Goal: Transaction & Acquisition: Purchase product/service

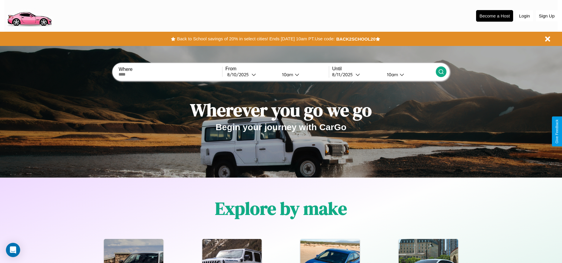
click at [170, 74] on input "text" at bounding box center [169, 74] width 103 height 5
type input "**********"
click at [251, 74] on div "8 / 10 / 2025" at bounding box center [239, 75] width 24 height 6
select select "*"
select select "****"
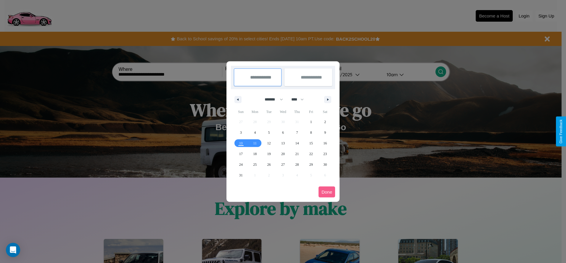
drag, startPoint x: 271, startPoint y: 99, endPoint x: 283, endPoint y: 119, distance: 22.9
click at [271, 99] on select "******* ******** ***** ***** *** **** **** ****** ********* ******* ******** **…" at bounding box center [272, 99] width 25 height 10
select select "*"
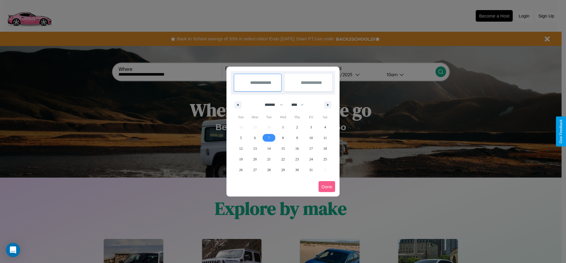
click at [269, 137] on span "7" at bounding box center [269, 137] width 2 height 11
type input "**********"
click at [283, 148] on span "15" at bounding box center [283, 148] width 4 height 11
type input "**********"
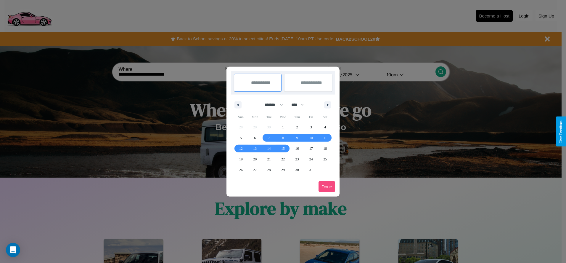
click at [327, 186] on button "Done" at bounding box center [327, 186] width 17 height 11
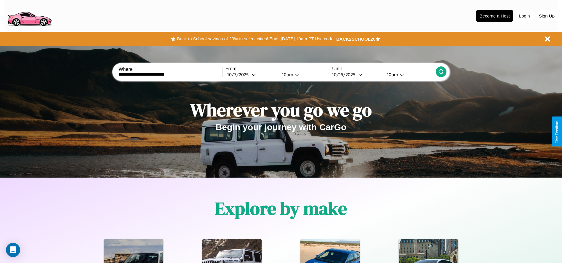
click at [441, 72] on icon at bounding box center [441, 72] width 6 height 6
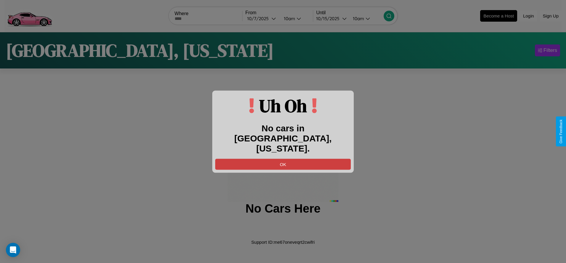
click at [283, 159] on button "OK" at bounding box center [283, 163] width 136 height 11
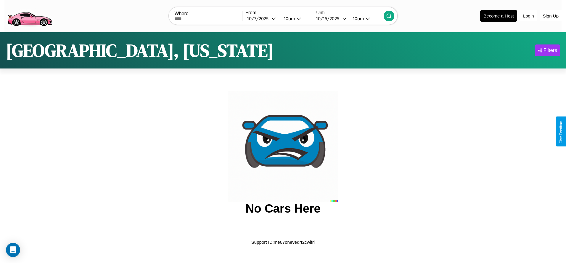
click at [29, 15] on img at bounding box center [29, 15] width 50 height 25
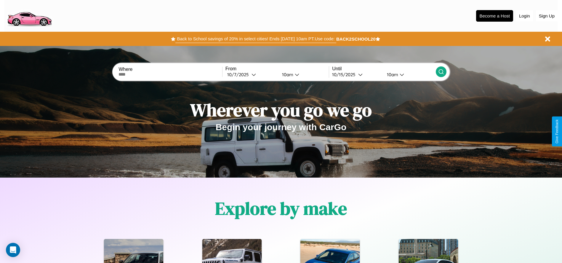
click at [256, 39] on button "Back to School savings of 20% in select cities! Ends 9/1 at 10am PT. Use code:" at bounding box center [255, 39] width 161 height 8
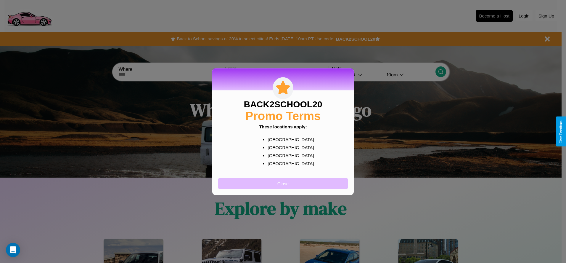
click at [283, 183] on button "Close" at bounding box center [283, 183] width 130 height 11
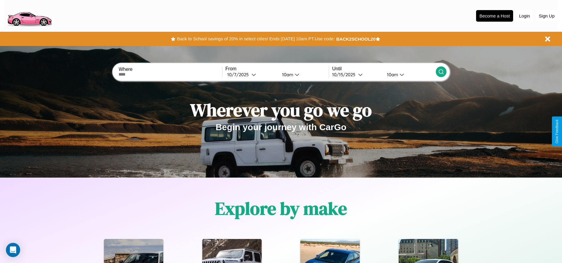
click at [170, 74] on input "text" at bounding box center [169, 74] width 103 height 5
type input "*******"
click at [251, 74] on div "10 / 7 / 2025" at bounding box center [239, 75] width 24 height 6
select select "*"
select select "****"
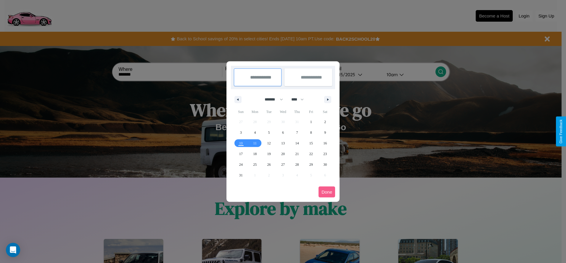
click at [271, 99] on select "******* ******** ***** ***** *** **** **** ****** ********* ******* ******** **…" at bounding box center [272, 99] width 25 height 10
select select "**"
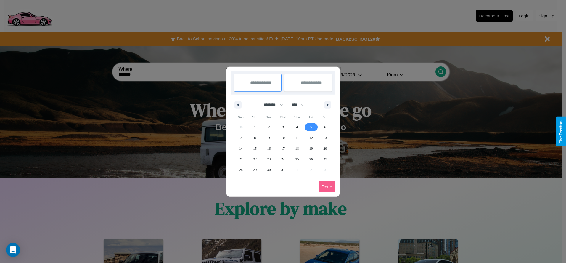
click at [311, 127] on span "5" at bounding box center [311, 127] width 2 height 11
type input "**********"
click at [255, 148] on span "15" at bounding box center [255, 148] width 4 height 11
type input "**********"
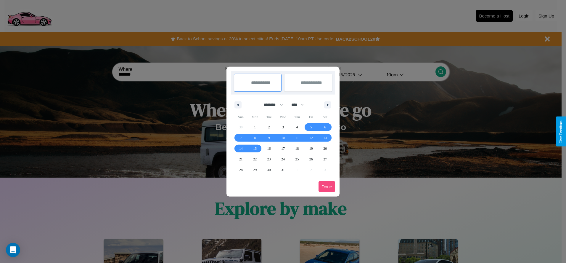
click at [327, 186] on button "Done" at bounding box center [327, 186] width 17 height 11
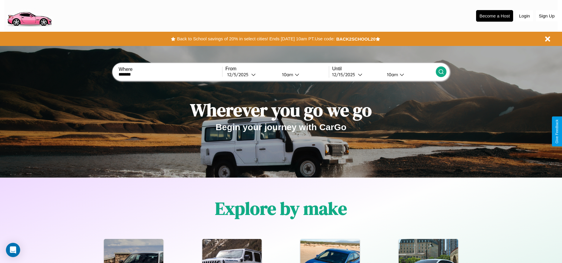
click at [441, 72] on icon at bounding box center [441, 72] width 6 height 6
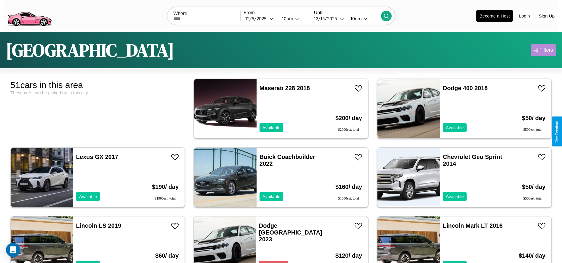
click at [543, 50] on div "Filters" at bounding box center [546, 50] width 14 height 6
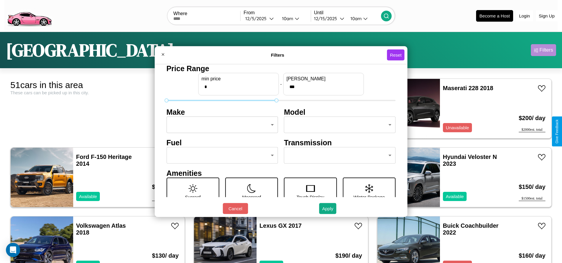
type input "***"
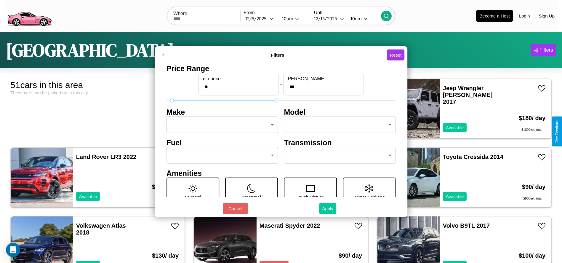
type input "**"
click at [328, 208] on button "Apply" at bounding box center [327, 208] width 17 height 11
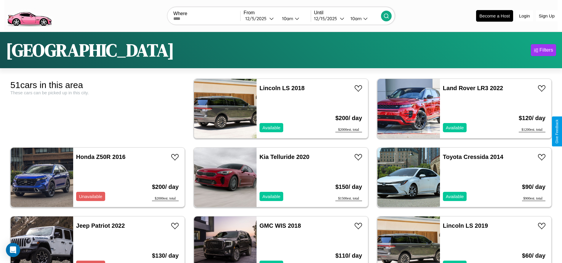
scroll to position [1026, 0]
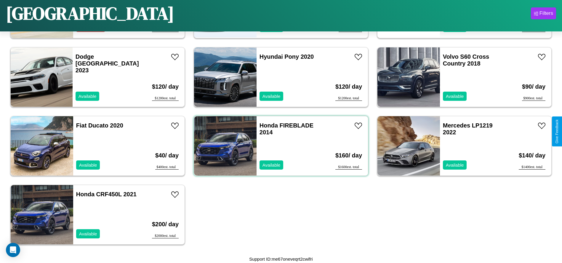
click at [279, 146] on div "Honda FIREBLADE 2014 Available" at bounding box center [291, 145] width 68 height 59
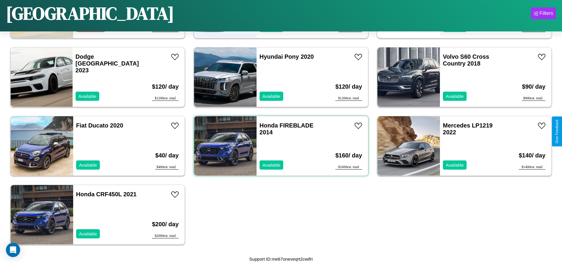
click at [279, 146] on div "Honda FIREBLADE 2014 Available" at bounding box center [291, 145] width 68 height 59
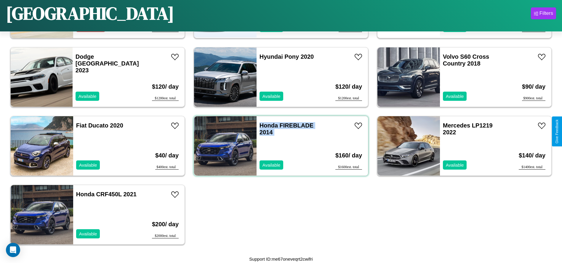
click at [279, 146] on div "Honda FIREBLADE 2014 Available" at bounding box center [291, 145] width 68 height 59
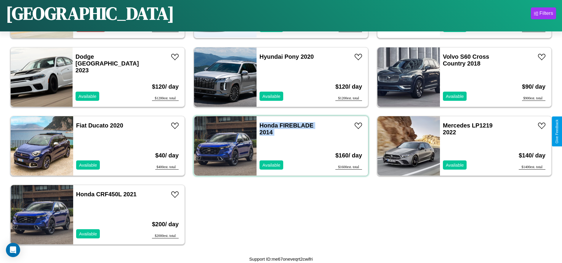
click at [279, 146] on div "Honda FIREBLADE 2014 Available" at bounding box center [291, 145] width 68 height 59
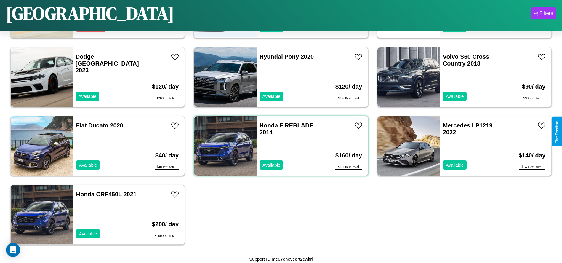
click at [279, 146] on div "Honda FIREBLADE 2014 Available" at bounding box center [291, 145] width 68 height 59
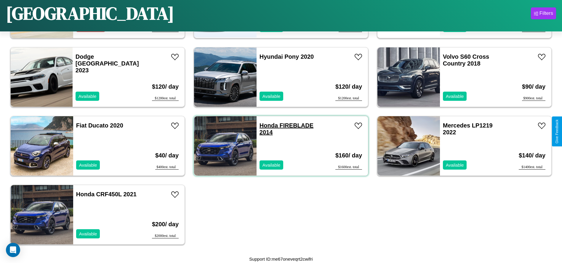
click at [266, 125] on link "Honda FIREBLADE 2014" at bounding box center [286, 128] width 54 height 13
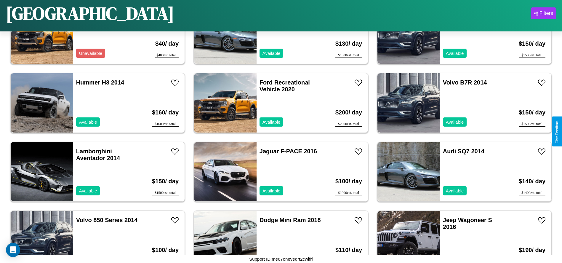
scroll to position [135, 0]
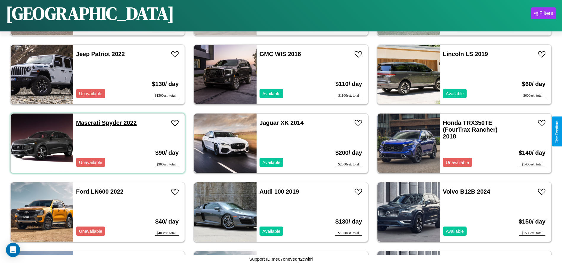
click at [87, 123] on link "Maserati Spyder 2022" at bounding box center [106, 122] width 61 height 7
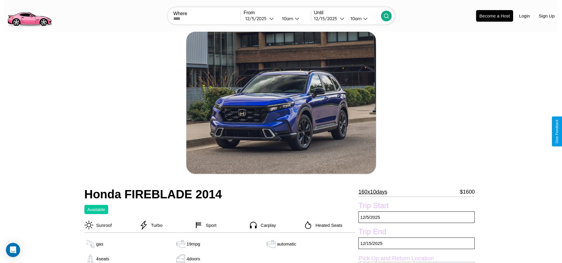
scroll to position [161, 0]
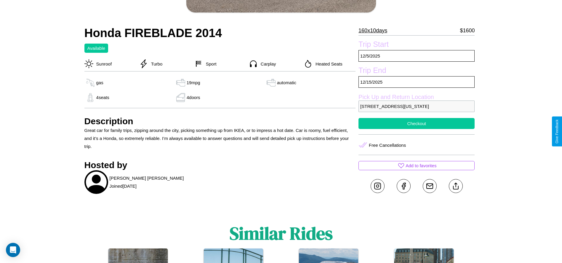
click at [416, 129] on button "Checkout" at bounding box center [416, 123] width 116 height 11
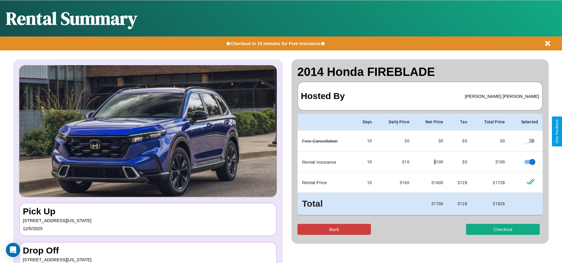
click at [334, 229] on button "Back" at bounding box center [334, 229] width 74 height 11
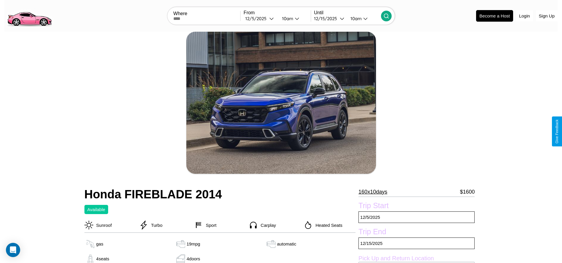
scroll to position [60, 0]
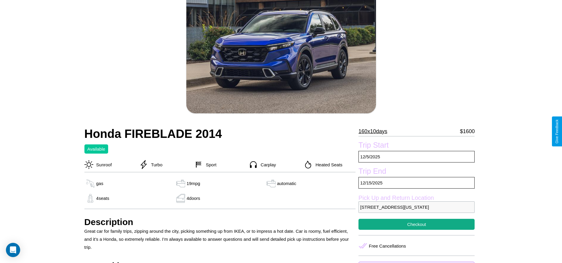
click at [375, 131] on p "160 x 10 days" at bounding box center [372, 130] width 29 height 9
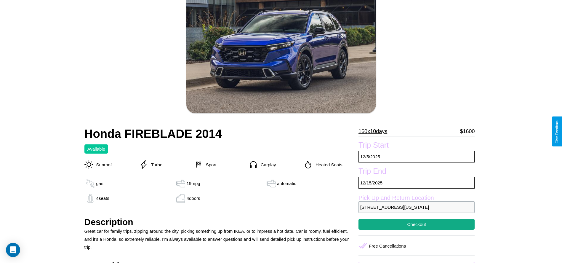
click at [375, 131] on p "160 x 10 days" at bounding box center [372, 130] width 29 height 9
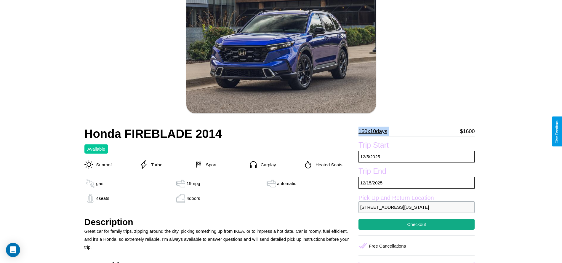
click at [375, 131] on p "160 x 10 days" at bounding box center [372, 130] width 29 height 9
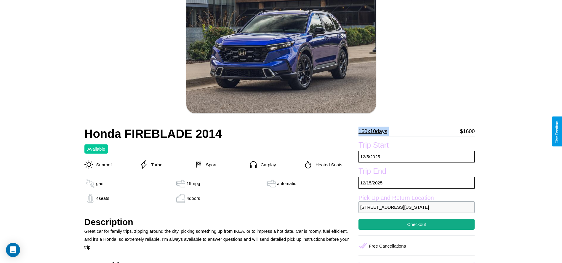
click at [375, 131] on p "160 x 10 days" at bounding box center [372, 130] width 29 height 9
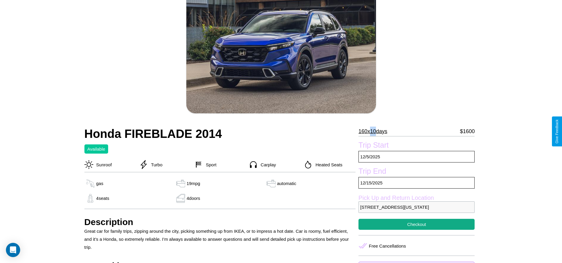
click at [375, 131] on p "160 x 10 days" at bounding box center [372, 130] width 29 height 9
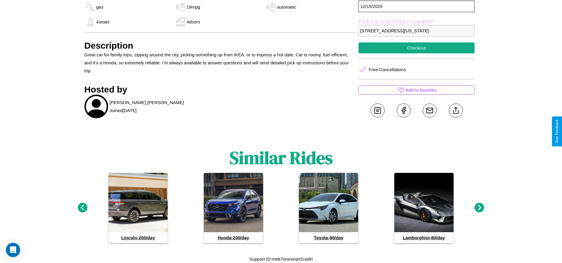
scroll to position [245, 0]
click at [479, 208] on icon at bounding box center [480, 208] width 10 height 10
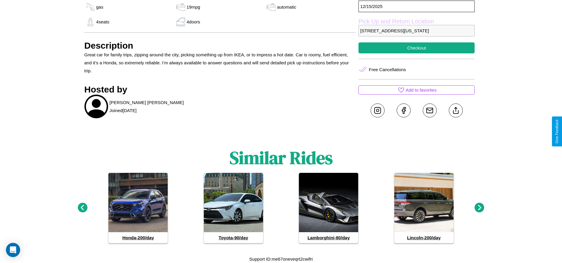
click at [479, 208] on icon at bounding box center [480, 208] width 10 height 10
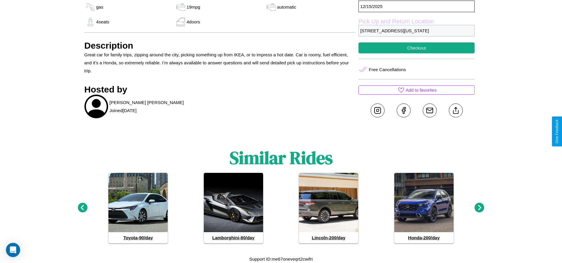
click at [82, 208] on icon at bounding box center [83, 208] width 10 height 10
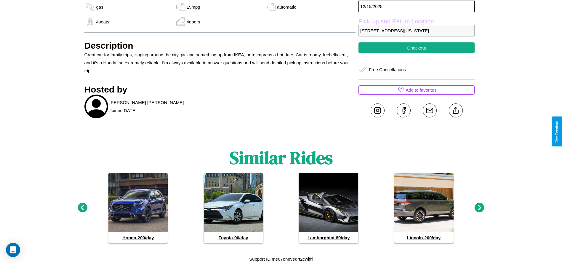
click at [82, 208] on icon at bounding box center [83, 208] width 10 height 10
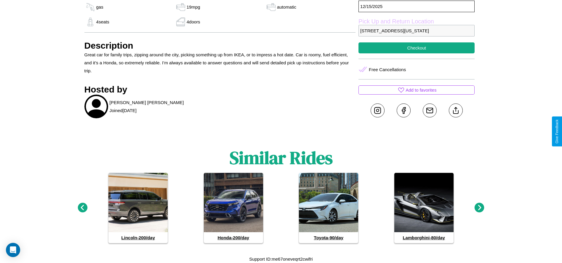
click at [479, 208] on icon at bounding box center [480, 208] width 10 height 10
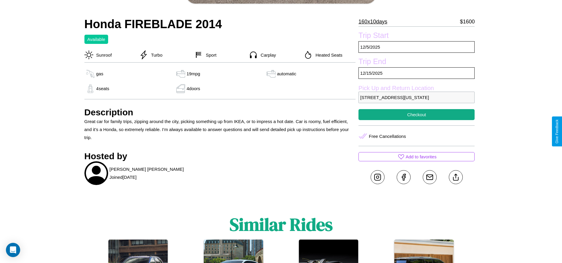
scroll to position [161, 0]
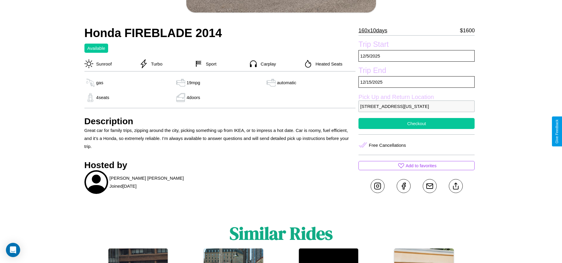
click at [416, 129] on button "Checkout" at bounding box center [416, 123] width 116 height 11
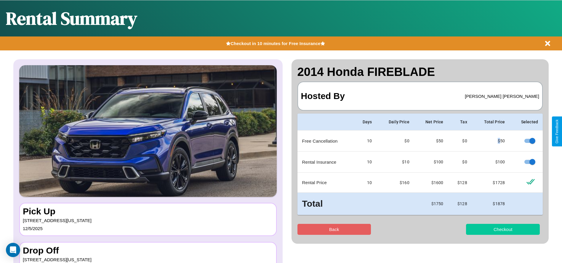
click at [503, 229] on button "Checkout" at bounding box center [503, 229] width 74 height 11
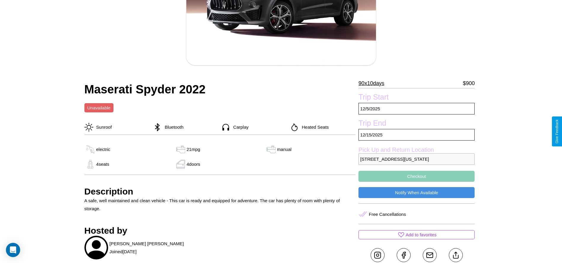
scroll to position [160, 0]
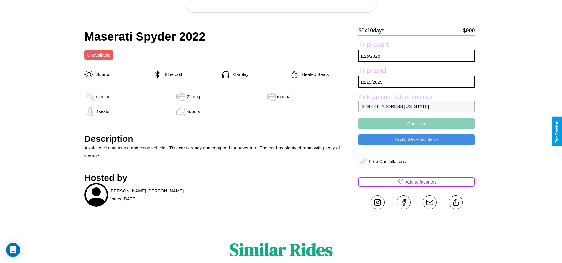
click at [416, 129] on button "Checkout" at bounding box center [416, 123] width 116 height 11
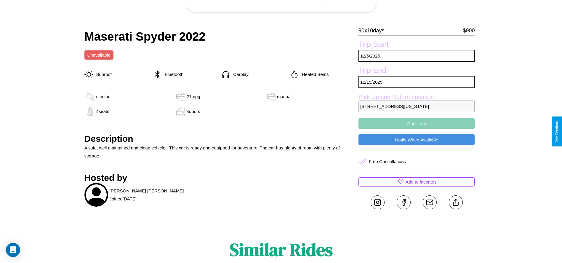
click at [416, 129] on button "Checkout" at bounding box center [416, 123] width 116 height 11
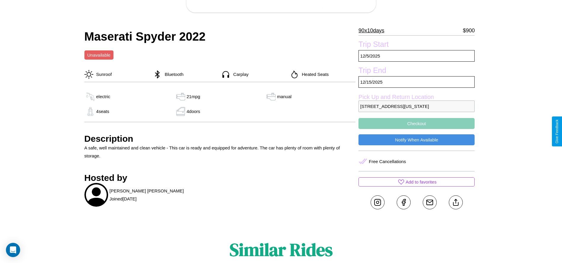
click at [416, 129] on button "Checkout" at bounding box center [416, 123] width 116 height 11
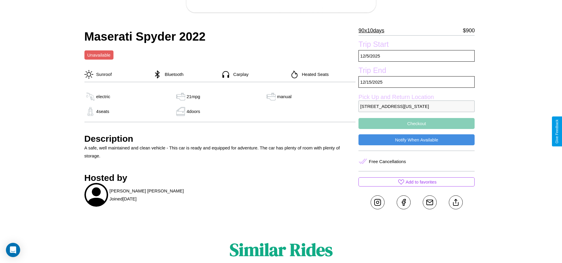
click at [416, 129] on button "Checkout" at bounding box center [416, 123] width 116 height 11
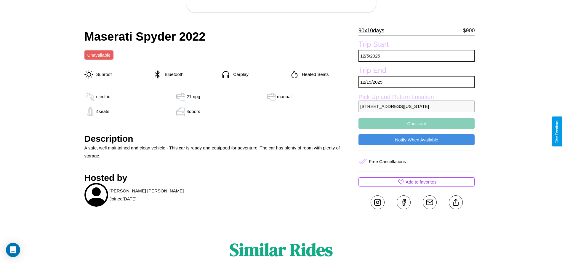
click at [416, 129] on button "Checkout" at bounding box center [416, 123] width 116 height 11
